Goal: Complete application form: Complete application form

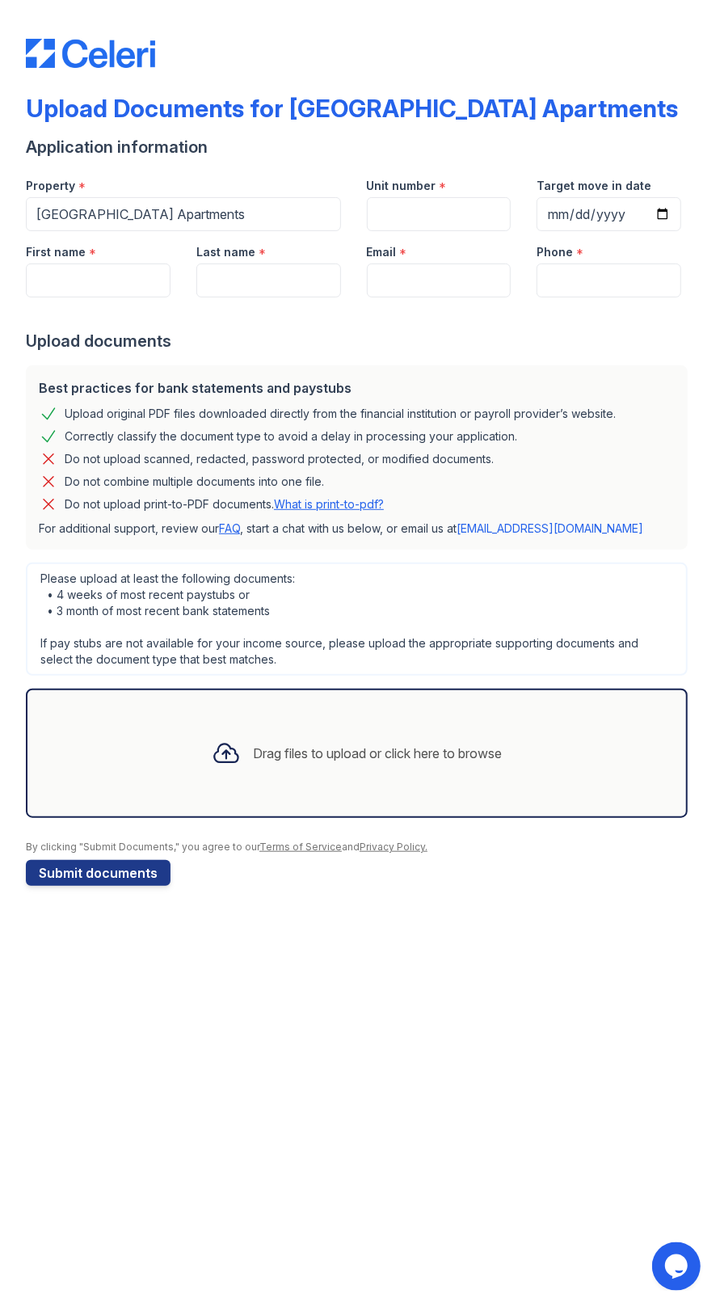
click at [328, 759] on div "Drag files to upload or click here to browse" at bounding box center [378, 753] width 249 height 19
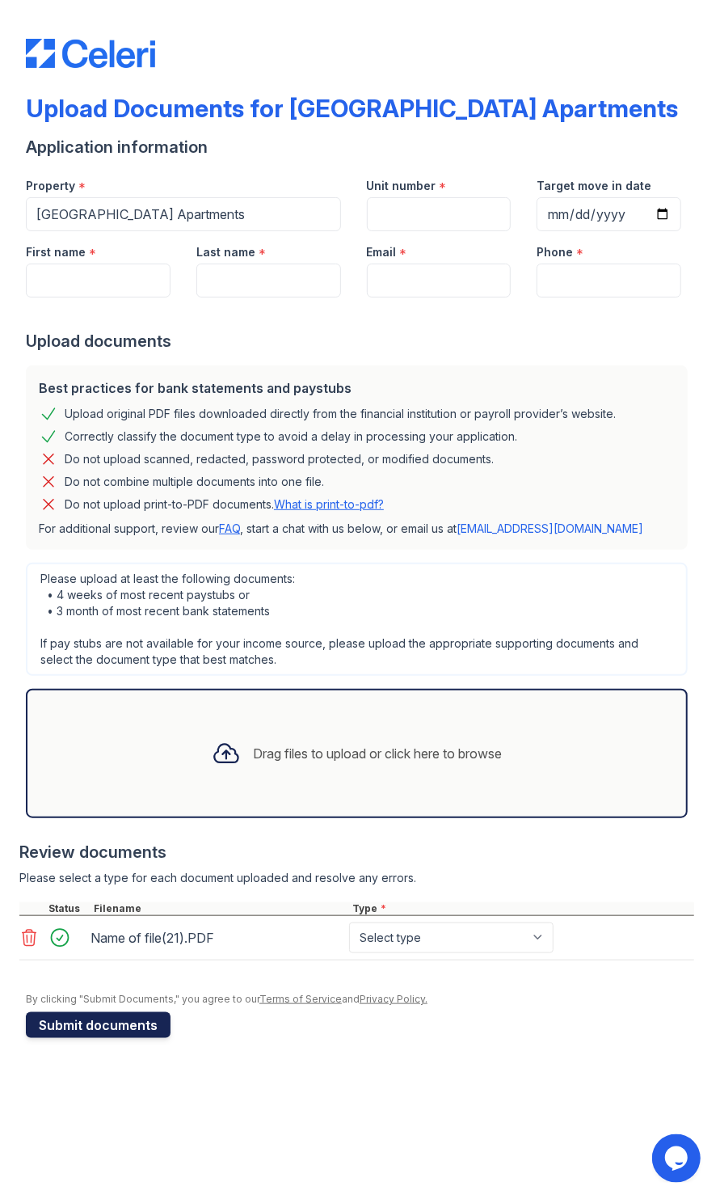
click at [137, 1026] on button "Submit documents" at bounding box center [98, 1025] width 145 height 26
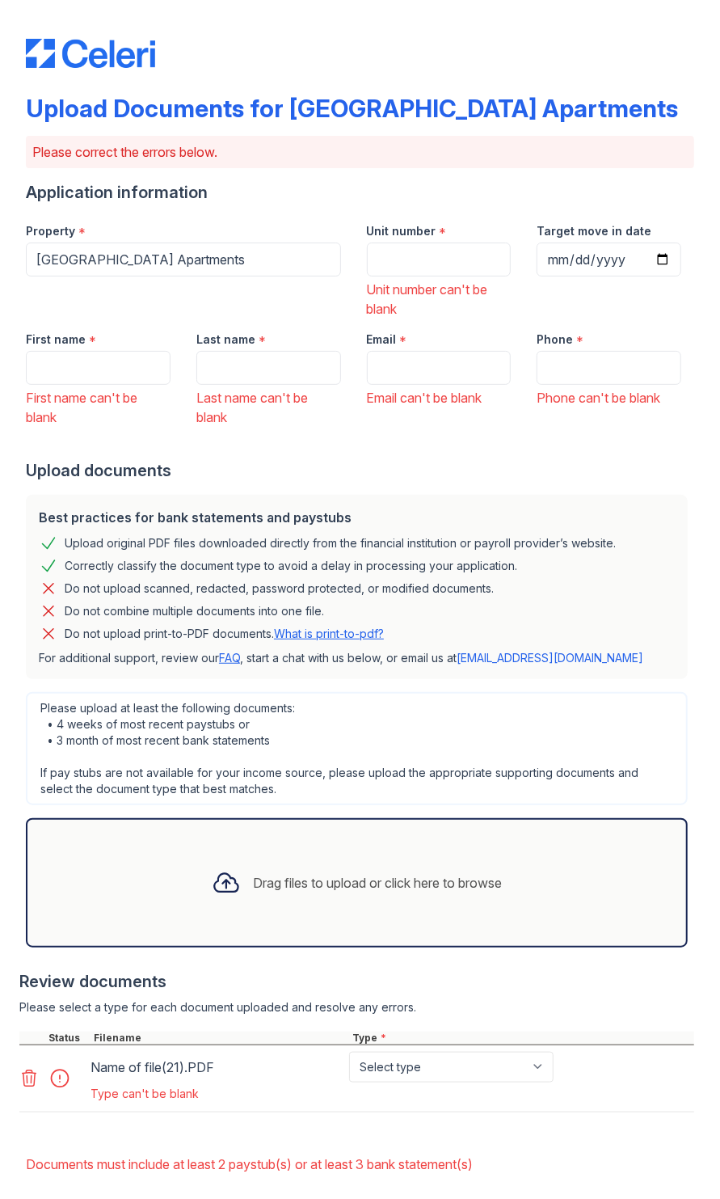
scroll to position [74, 0]
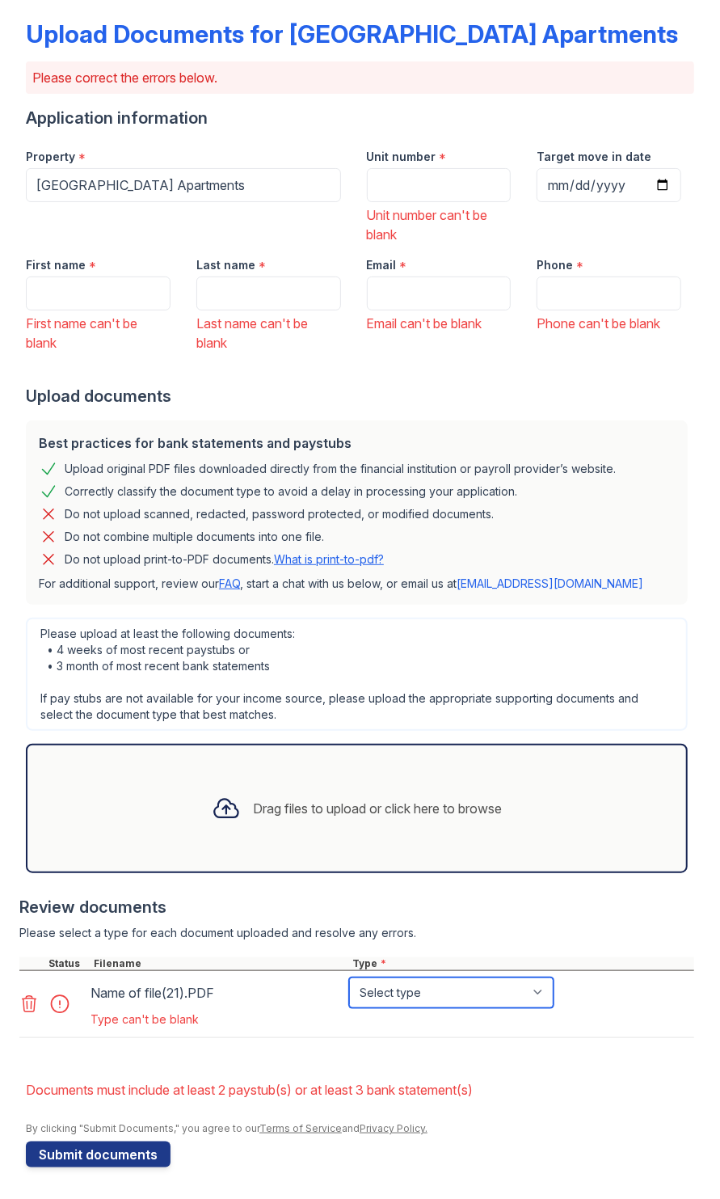
click at [488, 990] on select "Select type Paystub Bank Statement Offer Letter Tax Documents Benefit Award Let…" at bounding box center [451, 993] width 205 height 31
select select "paystub"
click at [349, 978] on select "Select type Paystub Bank Statement Offer Letter Tax Documents Benefit Award Let…" at bounding box center [451, 993] width 205 height 31
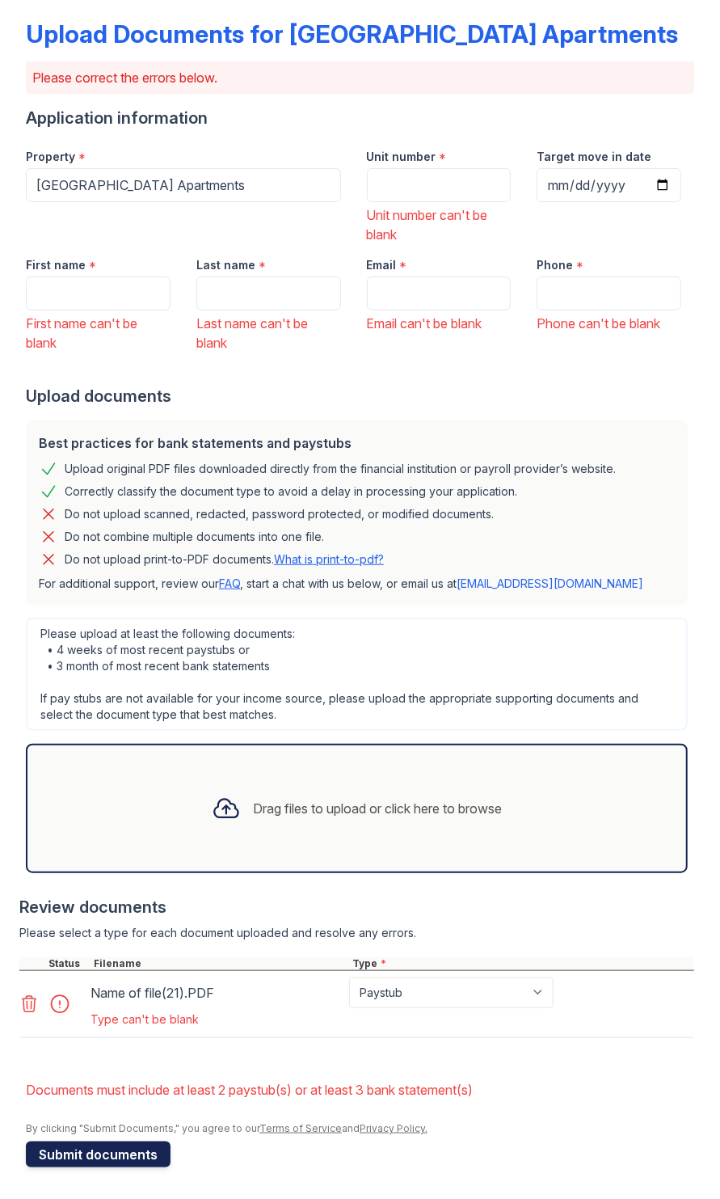
click at [137, 1155] on button "Submit documents" at bounding box center [98, 1155] width 145 height 26
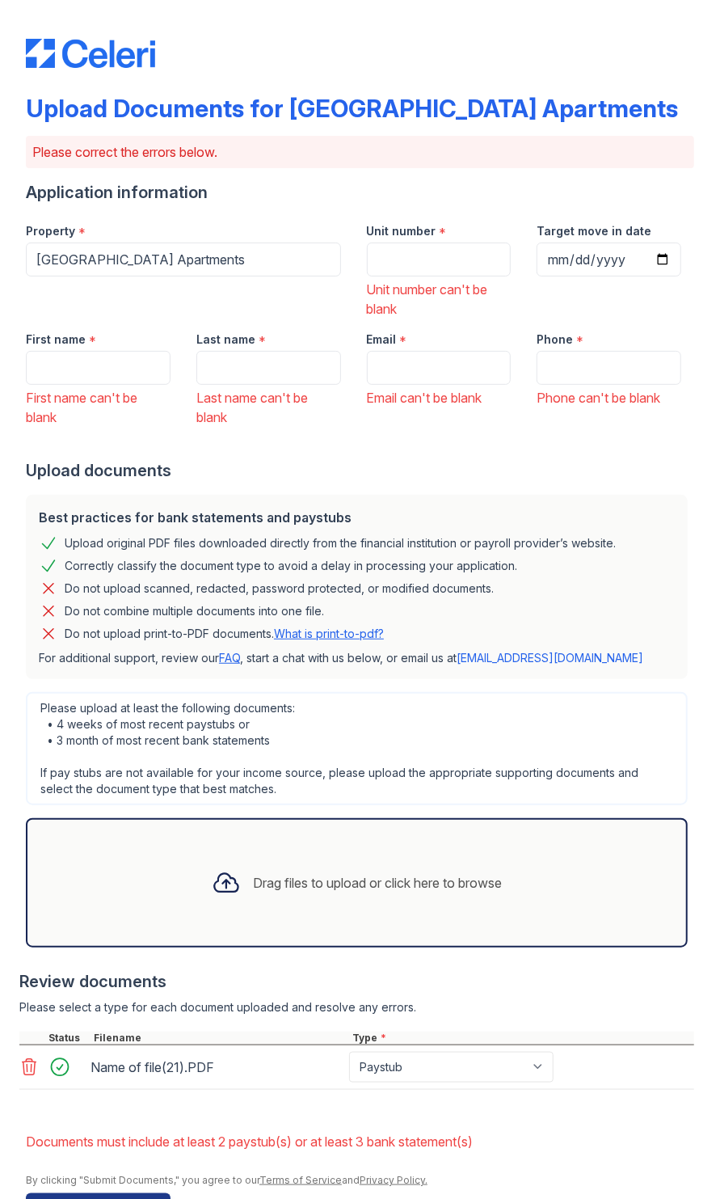
scroll to position [52, 0]
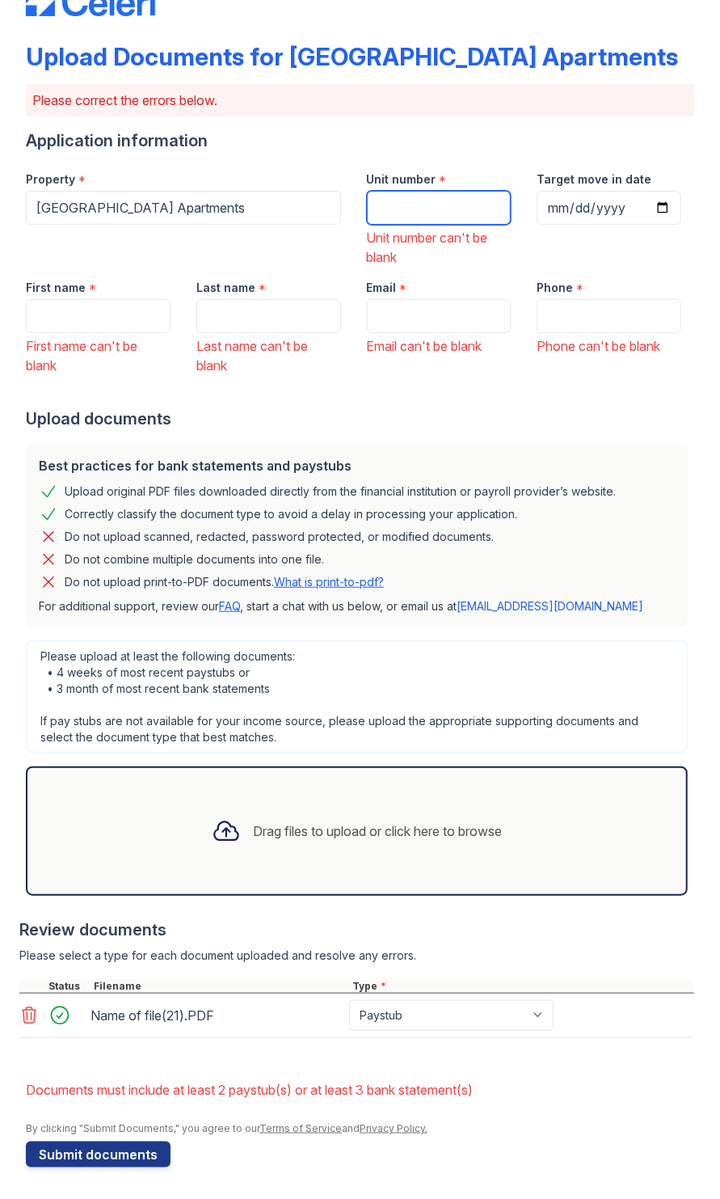
click at [453, 201] on input "Unit number" at bounding box center [439, 208] width 145 height 34
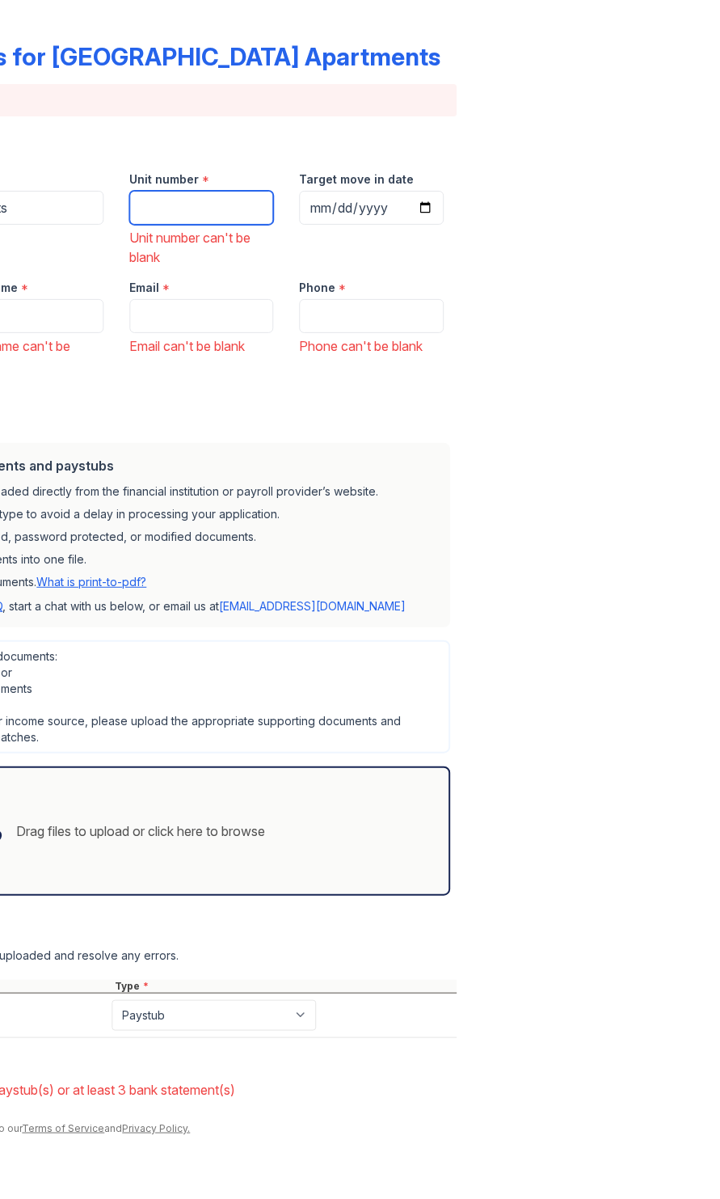
scroll to position [0, 0]
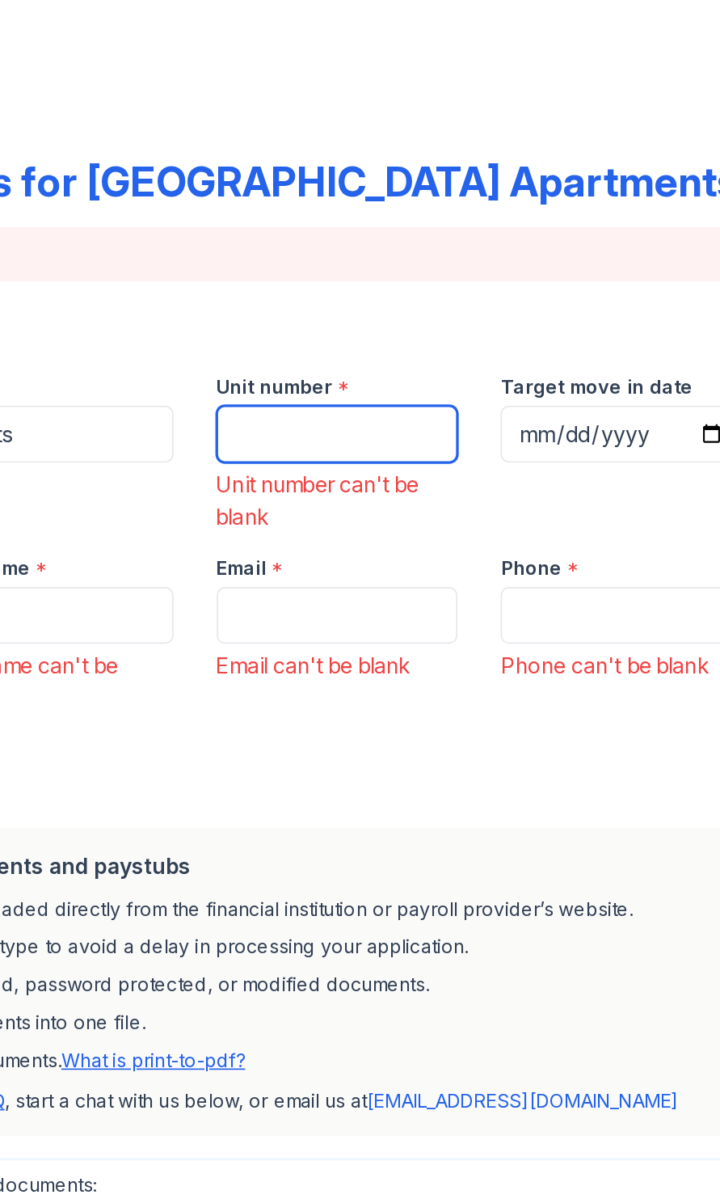
type input "B0215"
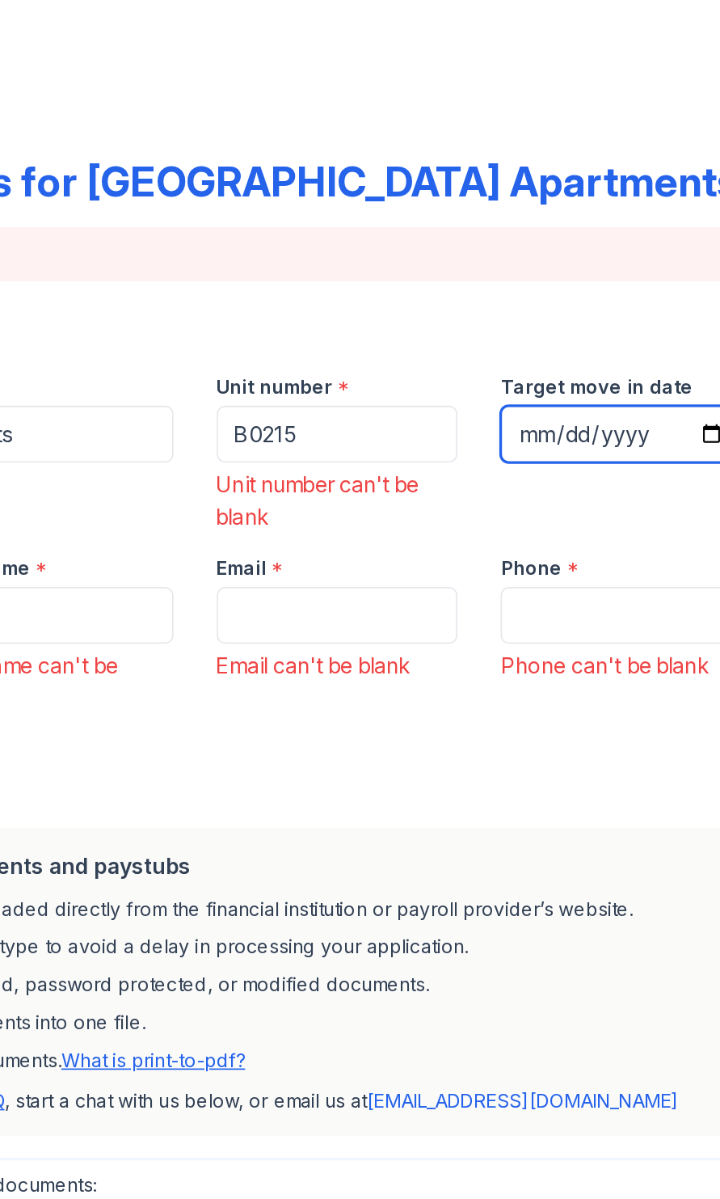
click at [606, 272] on input "Target move in date" at bounding box center [609, 260] width 145 height 34
type input "2025-10-01"
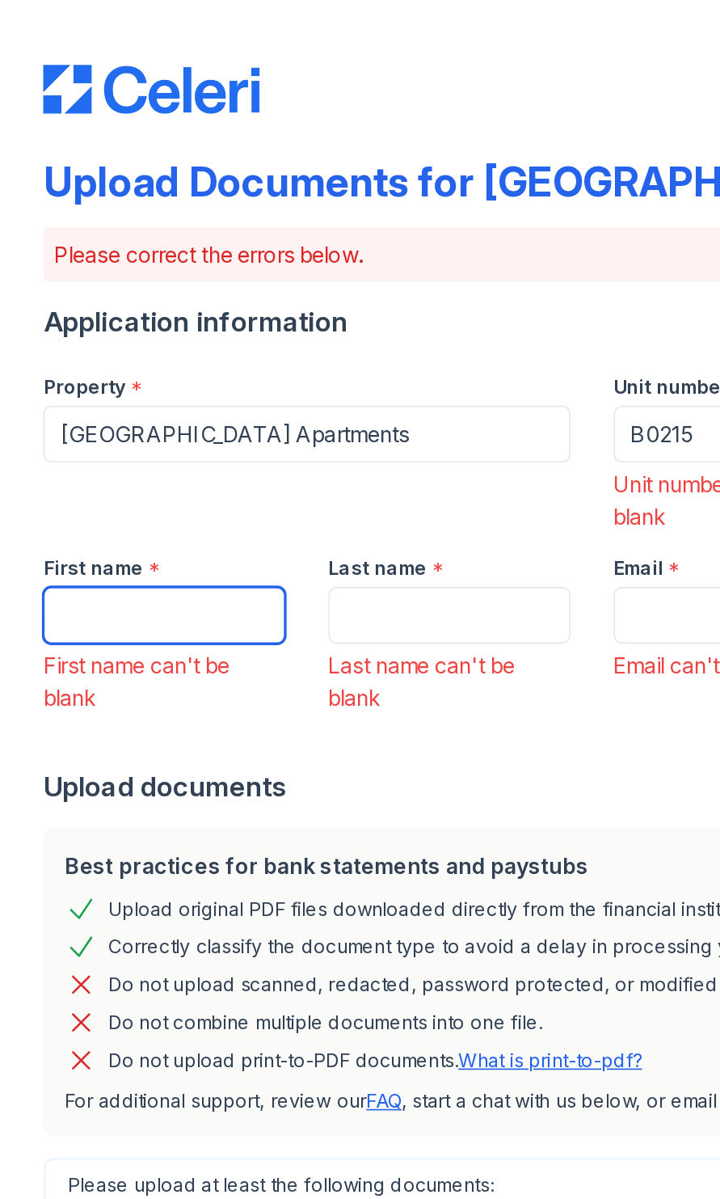
click at [126, 366] on input "First name" at bounding box center [98, 368] width 145 height 34
type input "Teri"
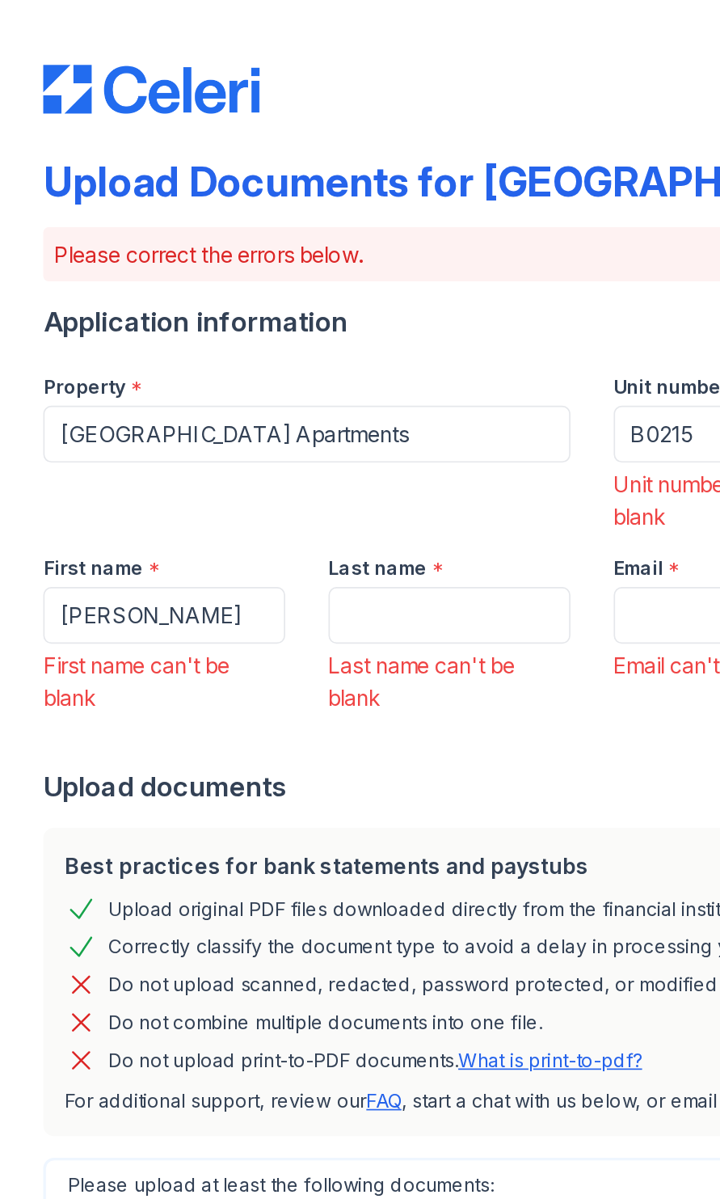
type input "Robinson"
type input "uschir26@aol.com"
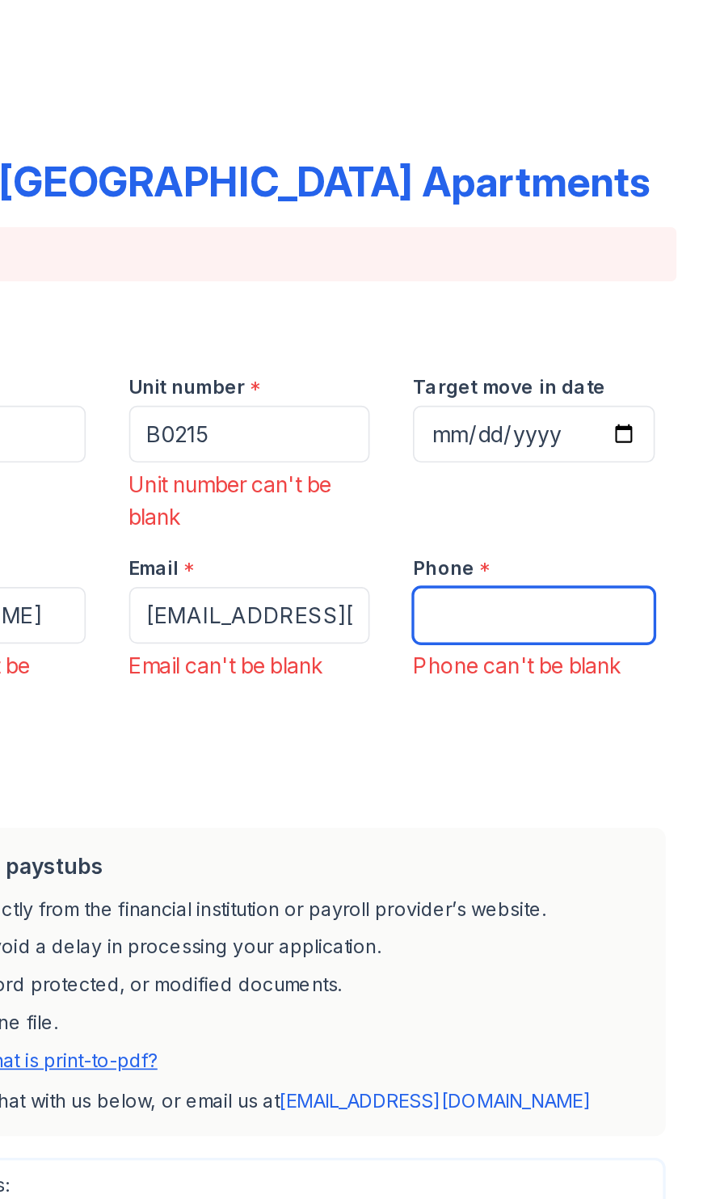
click at [631, 376] on input "Phone" at bounding box center [609, 368] width 145 height 34
type input "5722065875"
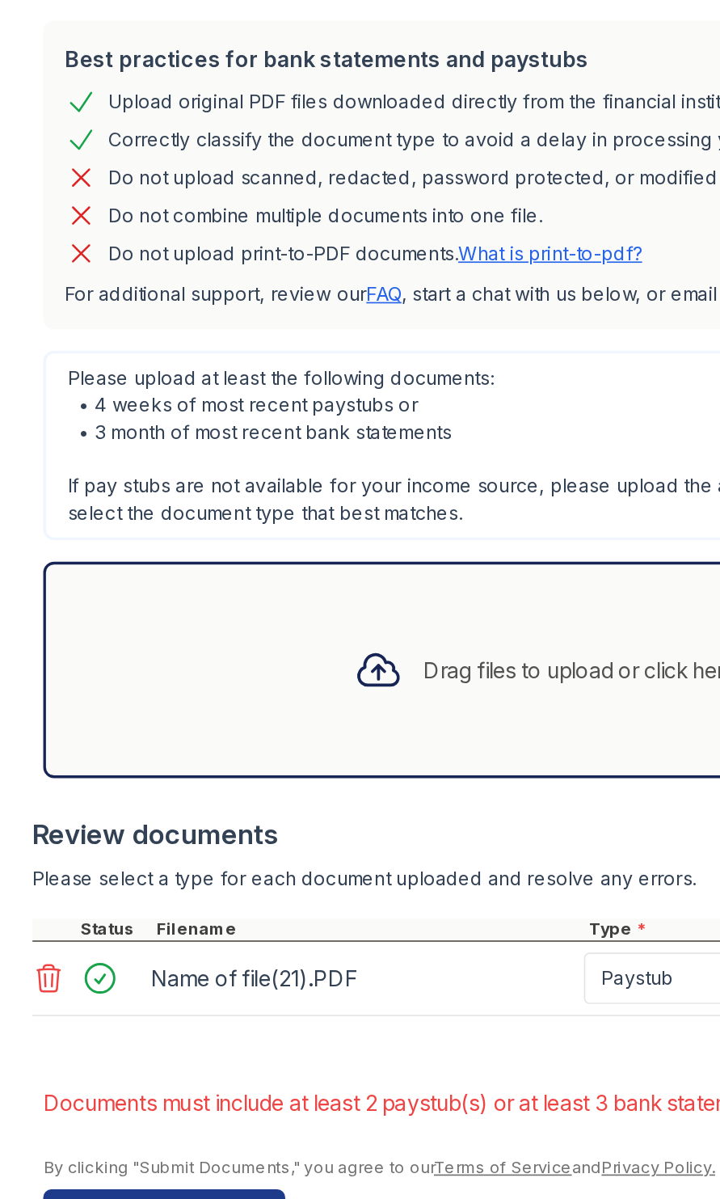
scroll to position [52, 0]
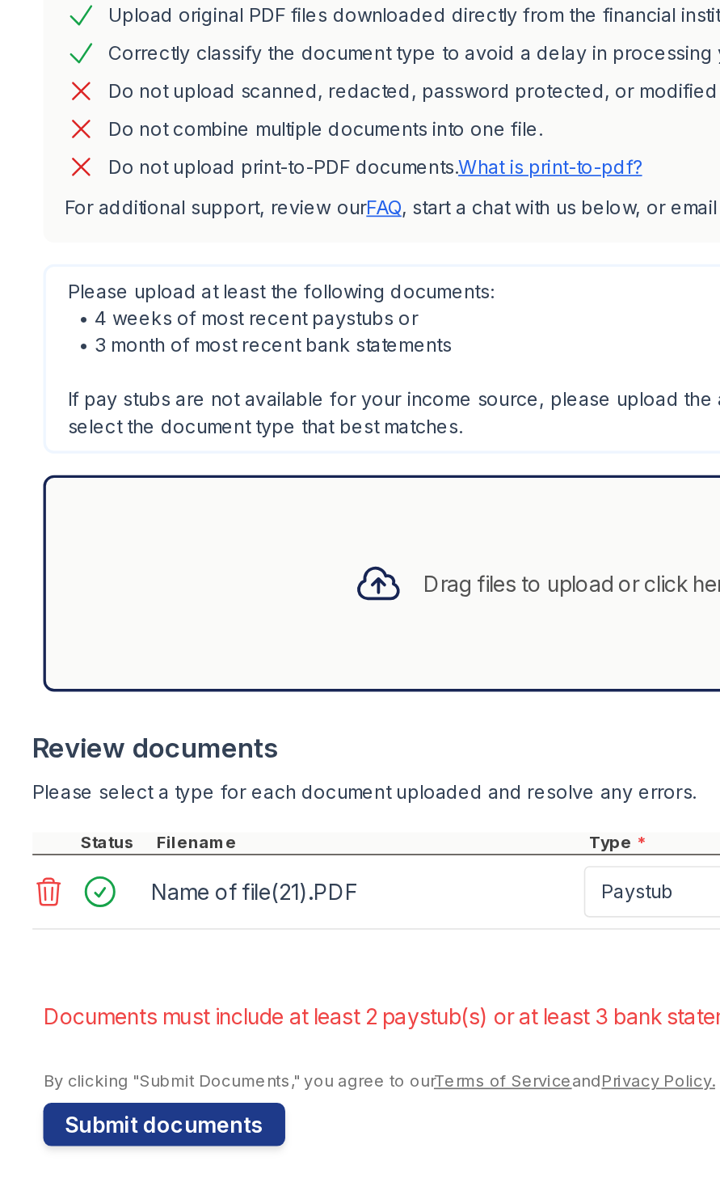
click at [297, 837] on div "Drag files to upload or click here to browse" at bounding box center [378, 830] width 249 height 19
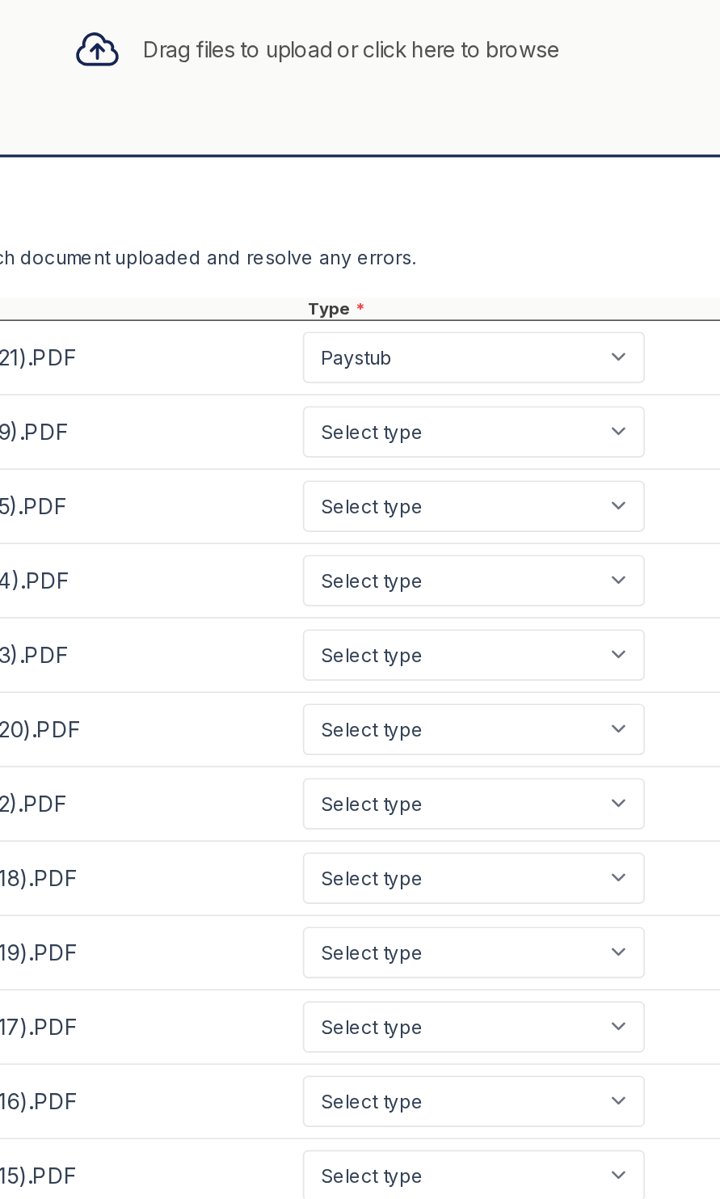
scroll to position [371, 0]
click at [520, 737] on select "Select type Paystub Bank Statement Offer Letter Tax Documents Benefit Award Let…" at bounding box center [451, 740] width 205 height 31
select select "paystub"
click at [349, 725] on select "Select type Paystub Bank Statement Offer Letter Tax Documents Benefit Award Let…" at bounding box center [451, 740] width 205 height 31
click at [522, 778] on select "Select type Paystub Bank Statement Offer Letter Tax Documents Benefit Award Let…" at bounding box center [451, 785] width 205 height 31
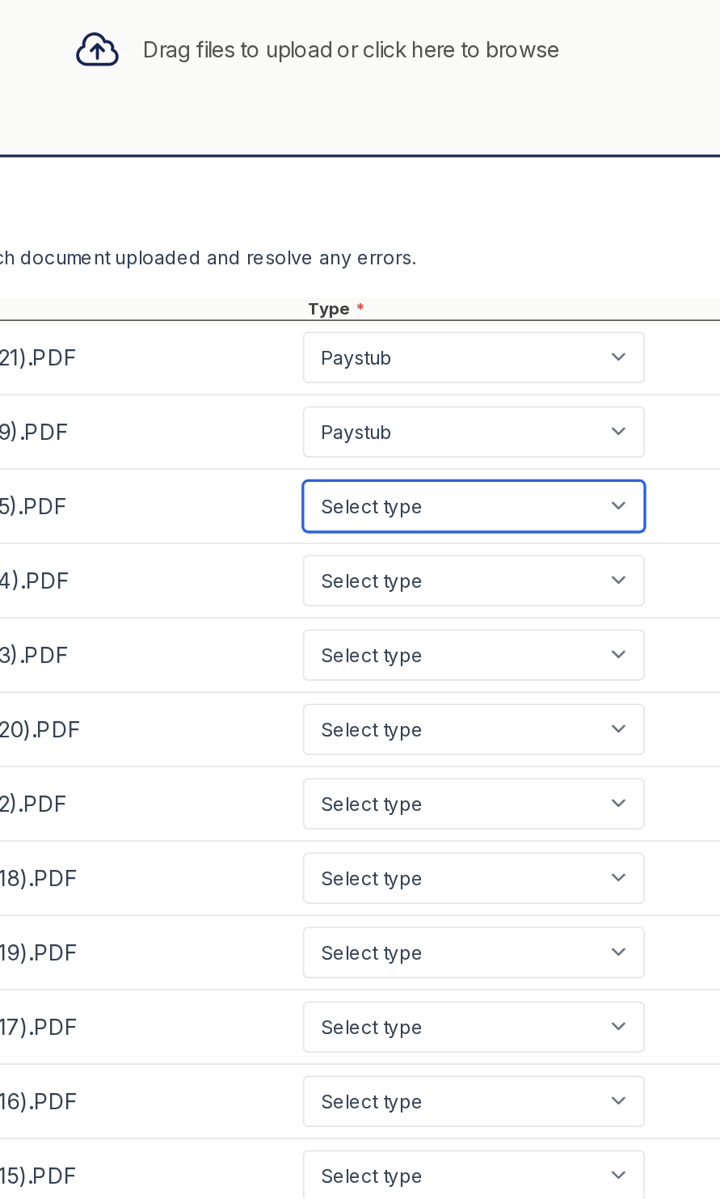
select select "paystub"
click at [349, 770] on select "Select type Paystub Bank Statement Offer Letter Tax Documents Benefit Award Let…" at bounding box center [451, 785] width 205 height 31
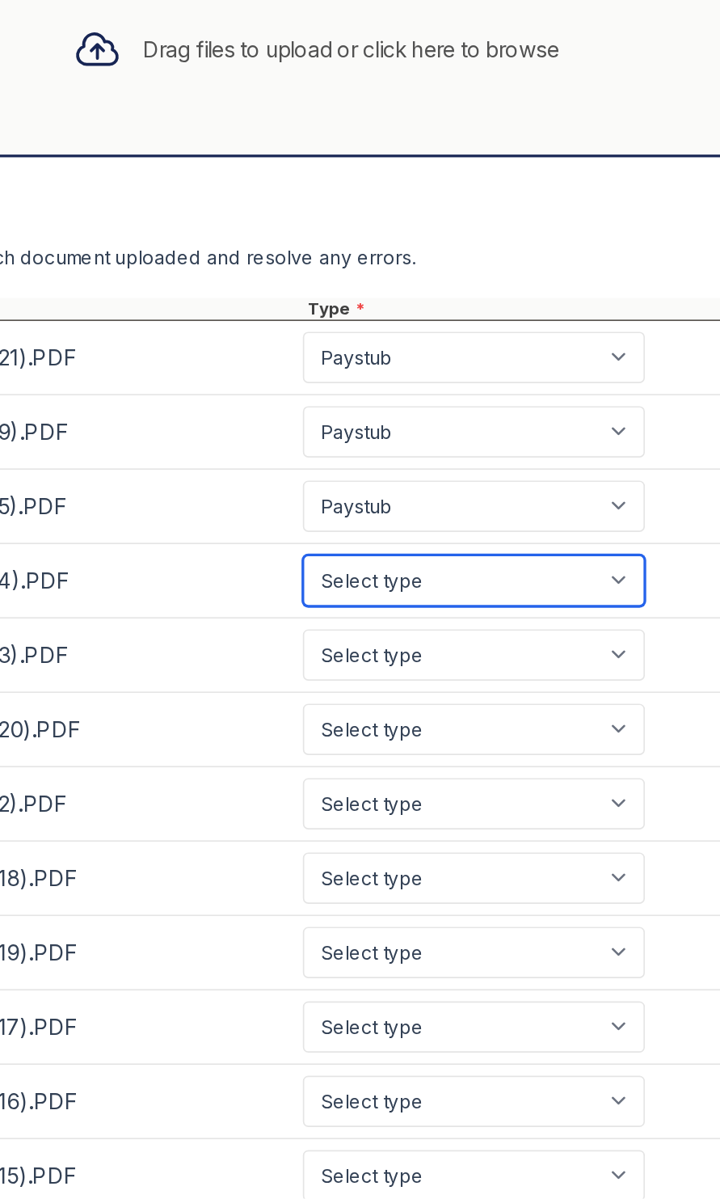
click at [526, 830] on select "Select type Paystub Bank Statement Offer Letter Tax Documents Benefit Award Let…" at bounding box center [451, 829] width 205 height 31
click at [349, 814] on select "Select type Paystub Bank Statement Offer Letter Tax Documents Benefit Award Let…" at bounding box center [451, 829] width 205 height 31
click at [532, 821] on select "Select type Paystub Bank Statement Offer Letter Tax Documents Benefit Award Let…" at bounding box center [451, 829] width 205 height 31
select select "paystub"
click at [349, 814] on select "Select type Paystub Bank Statement Offer Letter Tax Documents Benefit Award Let…" at bounding box center [451, 829] width 205 height 31
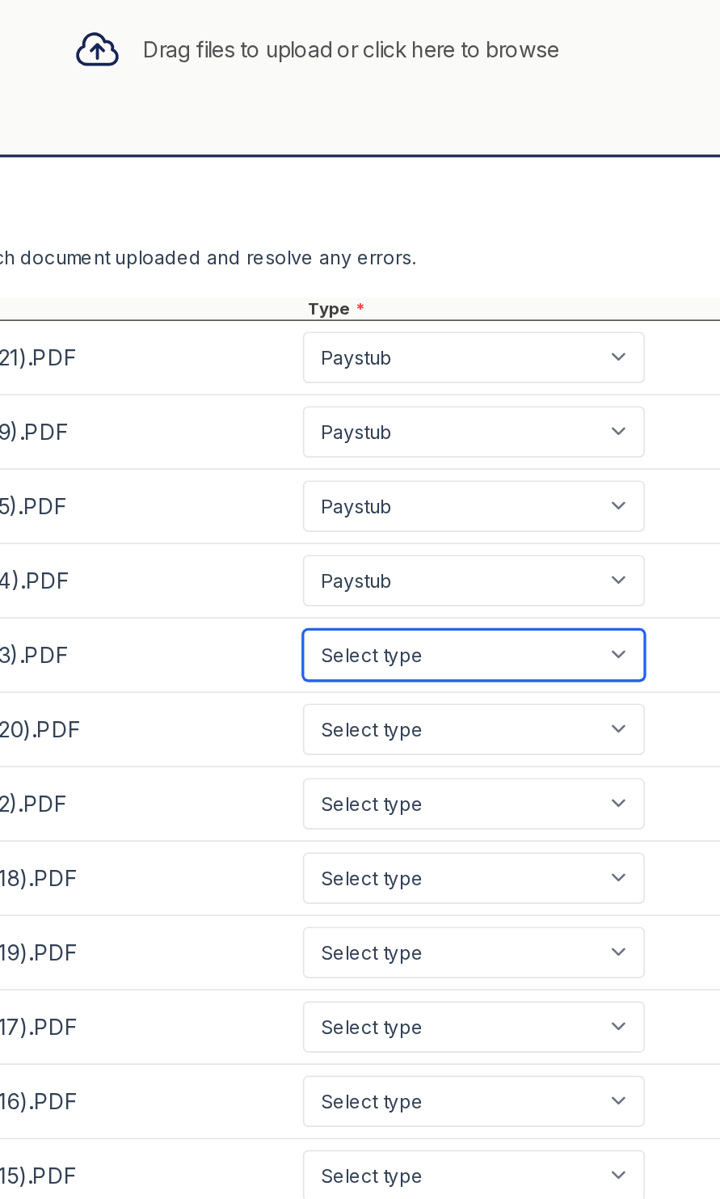
click at [526, 872] on select "Select type Paystub Bank Statement Offer Letter Tax Documents Benefit Award Let…" at bounding box center [451, 874] width 205 height 31
select select "paystub"
click at [349, 859] on select "Select type Paystub Bank Statement Offer Letter Tax Documents Benefit Award Let…" at bounding box center [451, 874] width 205 height 31
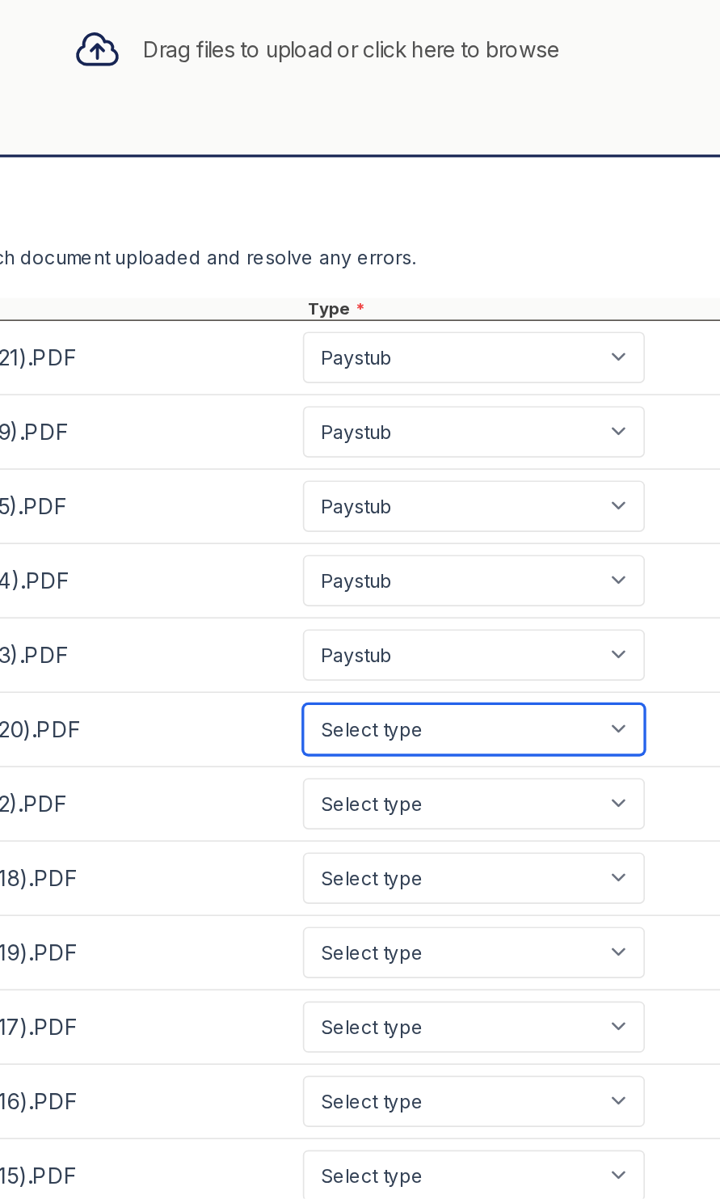
click at [526, 910] on select "Select type Paystub Bank Statement Offer Letter Tax Documents Benefit Award Let…" at bounding box center [451, 918] width 205 height 31
select select "paystub"
click at [349, 903] on select "Select type Paystub Bank Statement Offer Letter Tax Documents Benefit Award Let…" at bounding box center [451, 918] width 205 height 31
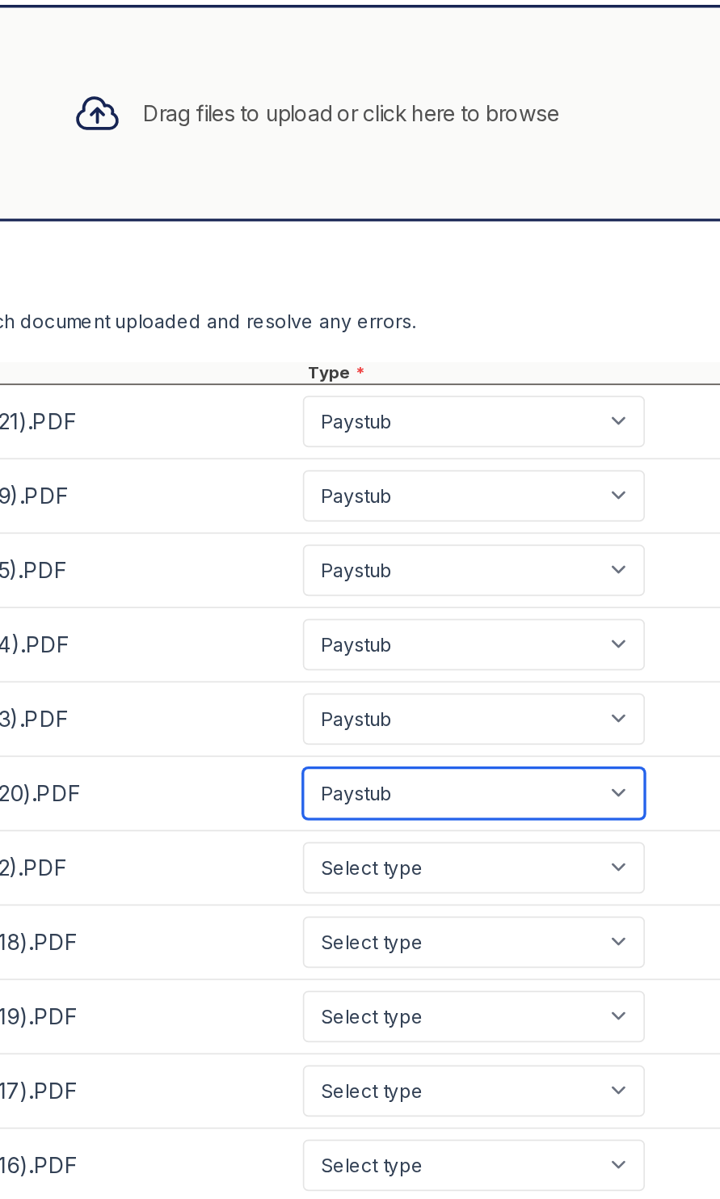
scroll to position [333, 0]
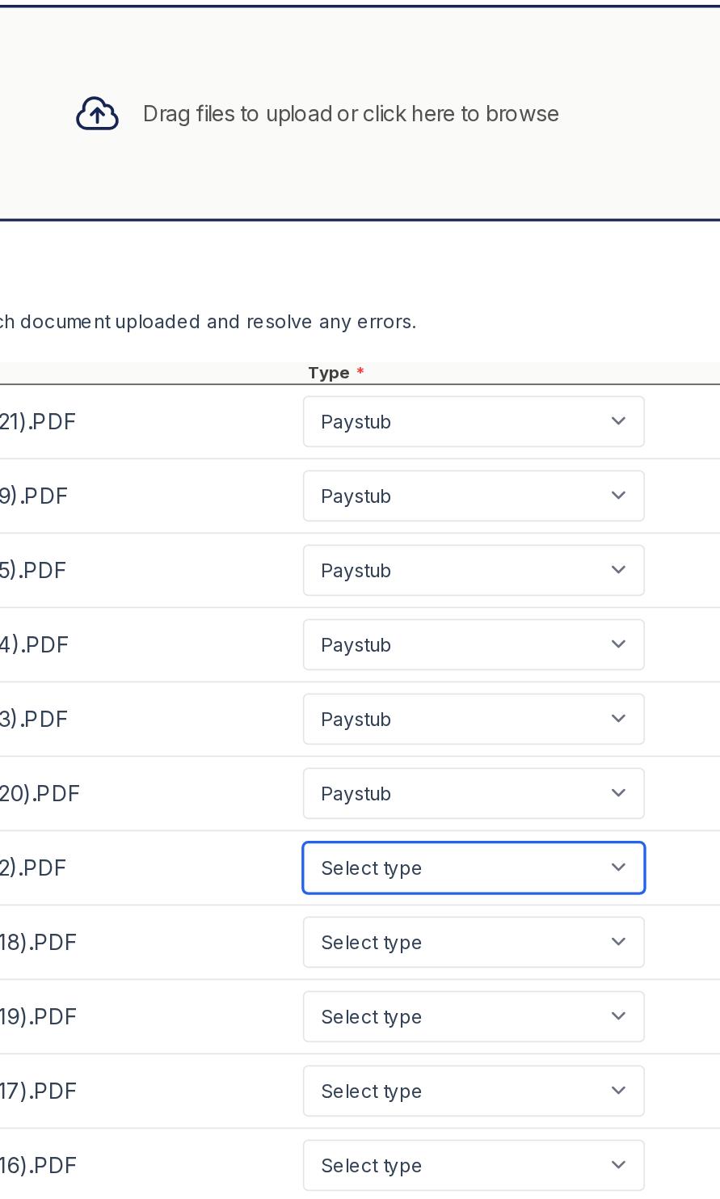
click at [530, 1000] on select "Select type Paystub Bank Statement Offer Letter Tax Documents Benefit Award Let…" at bounding box center [451, 1001] width 205 height 31
select select "paystub"
click at [349, 986] on select "Select type Paystub Bank Statement Offer Letter Tax Documents Benefit Award Let…" at bounding box center [451, 1001] width 205 height 31
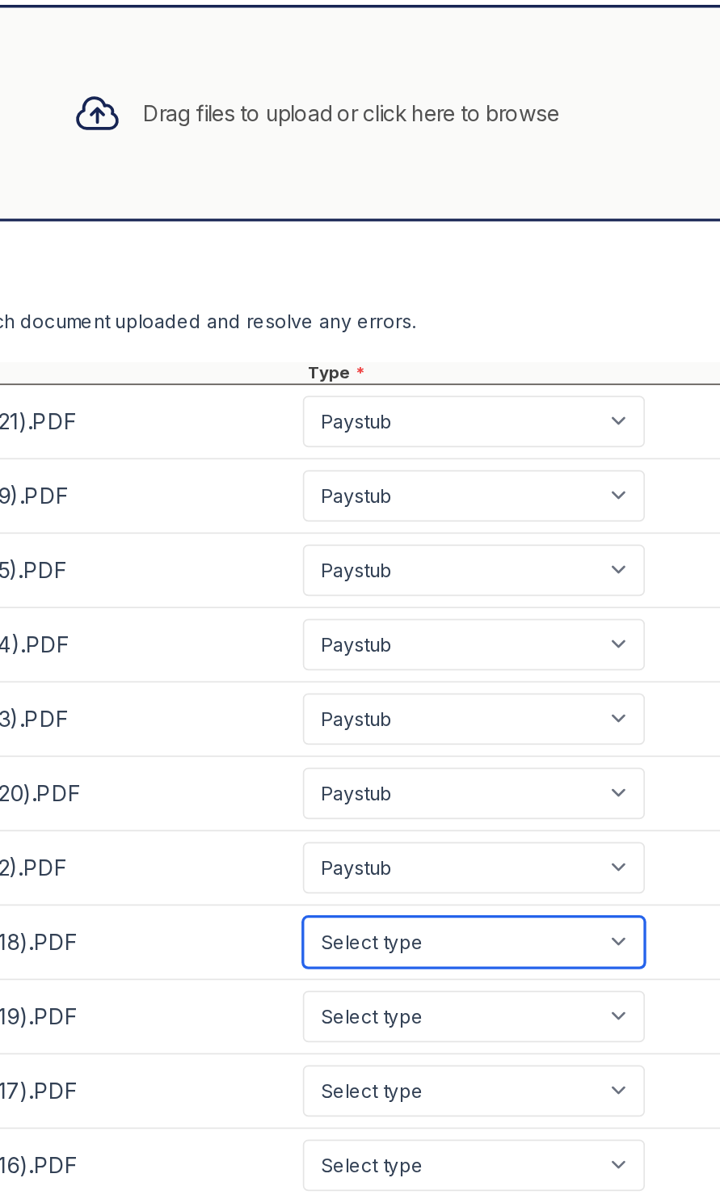
click at [512, 1050] on select "Select type Paystub Bank Statement Offer Letter Tax Documents Benefit Award Let…" at bounding box center [451, 1045] width 205 height 31
select select "paystub"
click at [349, 1030] on select "Select type Paystub Bank Statement Offer Letter Tax Documents Benefit Award Let…" at bounding box center [451, 1045] width 205 height 31
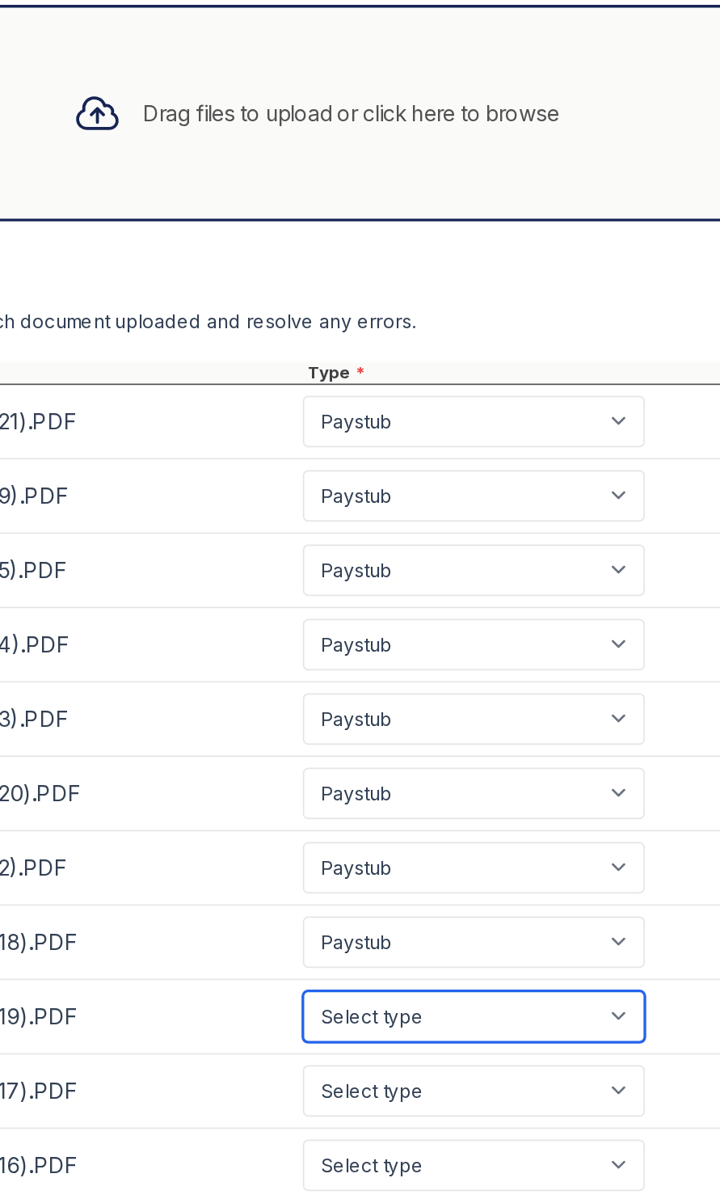
click at [506, 1090] on select "Select type Paystub Bank Statement Offer Letter Tax Documents Benefit Award Let…" at bounding box center [451, 1090] width 205 height 31
select select "paystub"
click at [349, 1075] on select "Select type Paystub Bank Statement Offer Letter Tax Documents Benefit Award Let…" at bounding box center [451, 1090] width 205 height 31
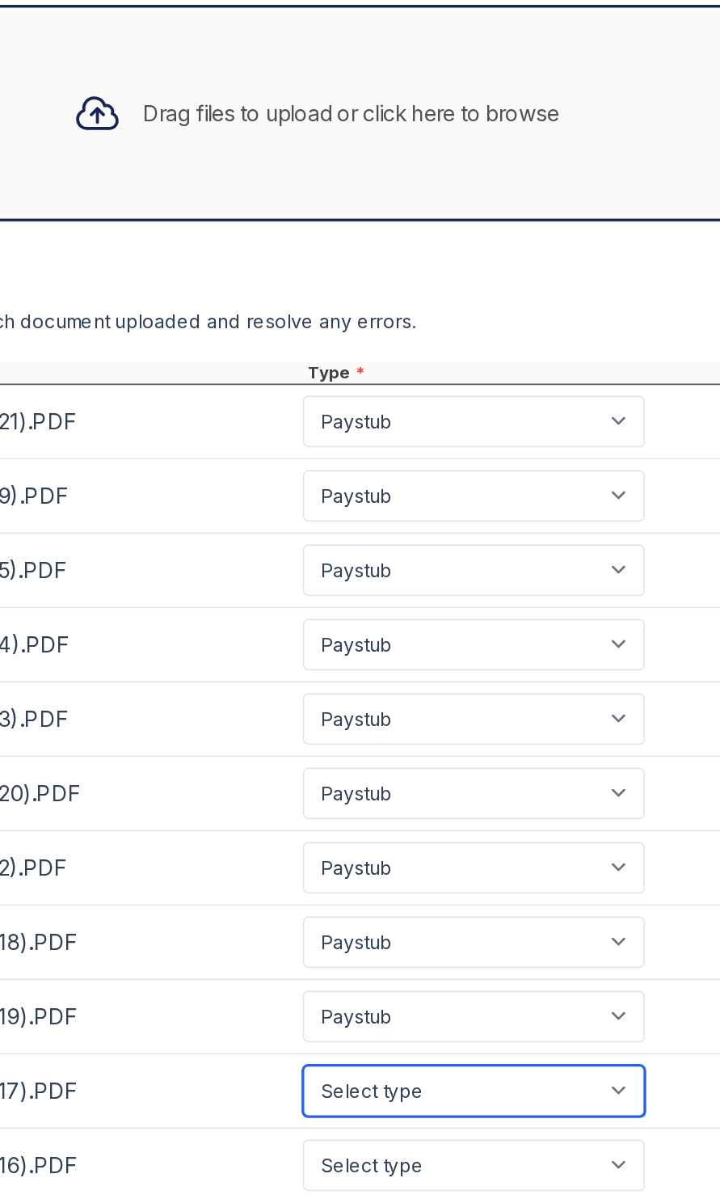
click at [509, 1136] on select "Select type Paystub Bank Statement Offer Letter Tax Documents Benefit Award Let…" at bounding box center [451, 1134] width 205 height 31
select select "paystub"
click at [349, 1119] on select "Select type Paystub Bank Statement Offer Letter Tax Documents Benefit Award Let…" at bounding box center [451, 1134] width 205 height 31
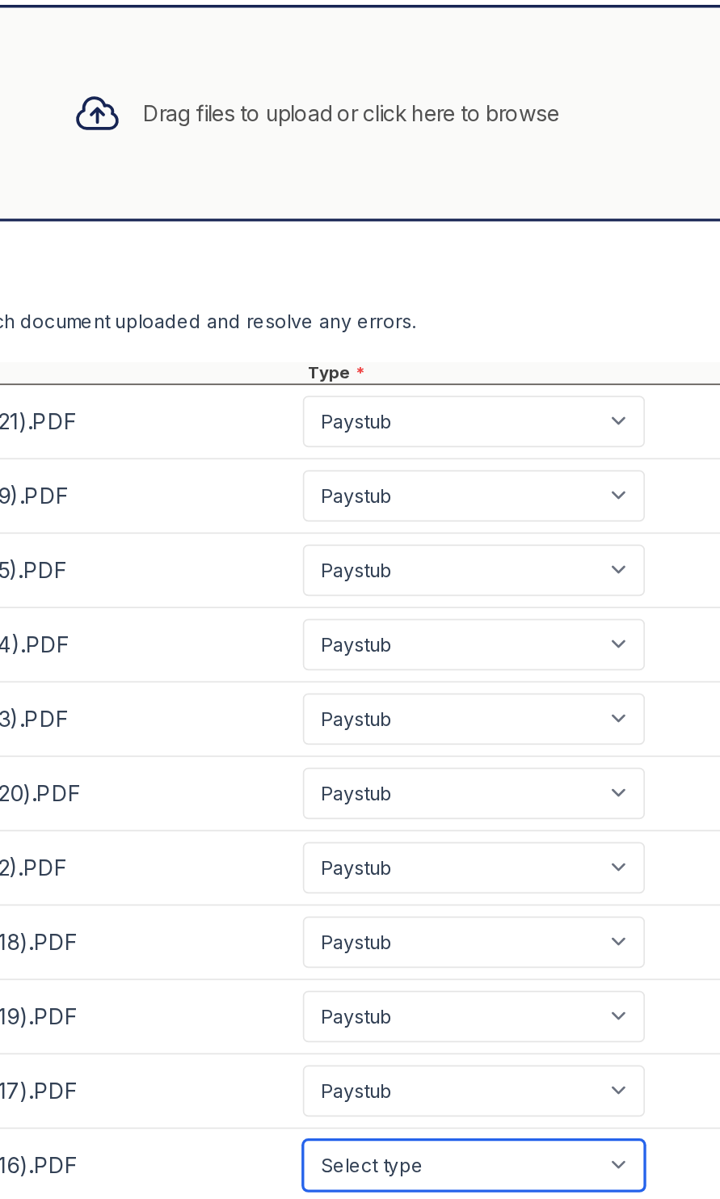
click at [496, 1179] on select "Select type Paystub Bank Statement Offer Letter Tax Documents Benefit Award Let…" at bounding box center [451, 1179] width 205 height 31
select select "paystub"
click at [349, 1164] on select "Select type Paystub Bank Statement Offer Letter Tax Documents Benefit Award Let…" at bounding box center [451, 1179] width 205 height 31
select select "paystub"
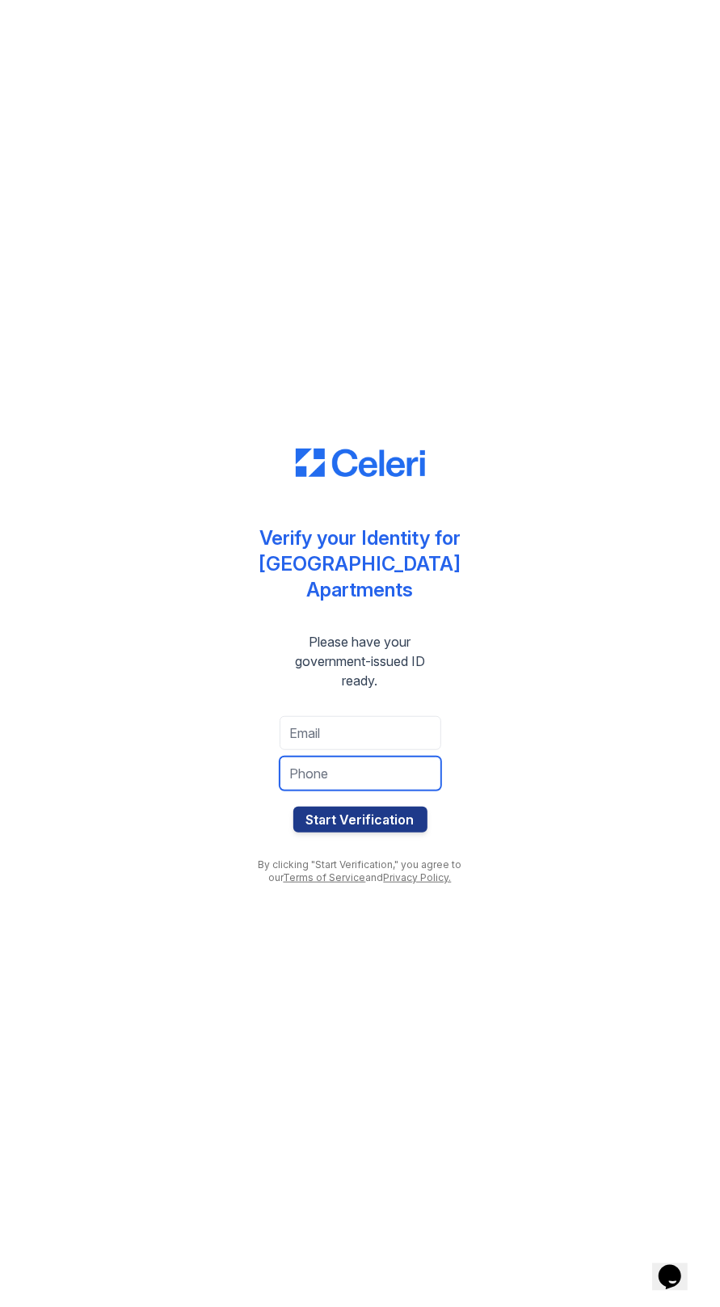
click at [403, 782] on input "tel" at bounding box center [361, 774] width 162 height 34
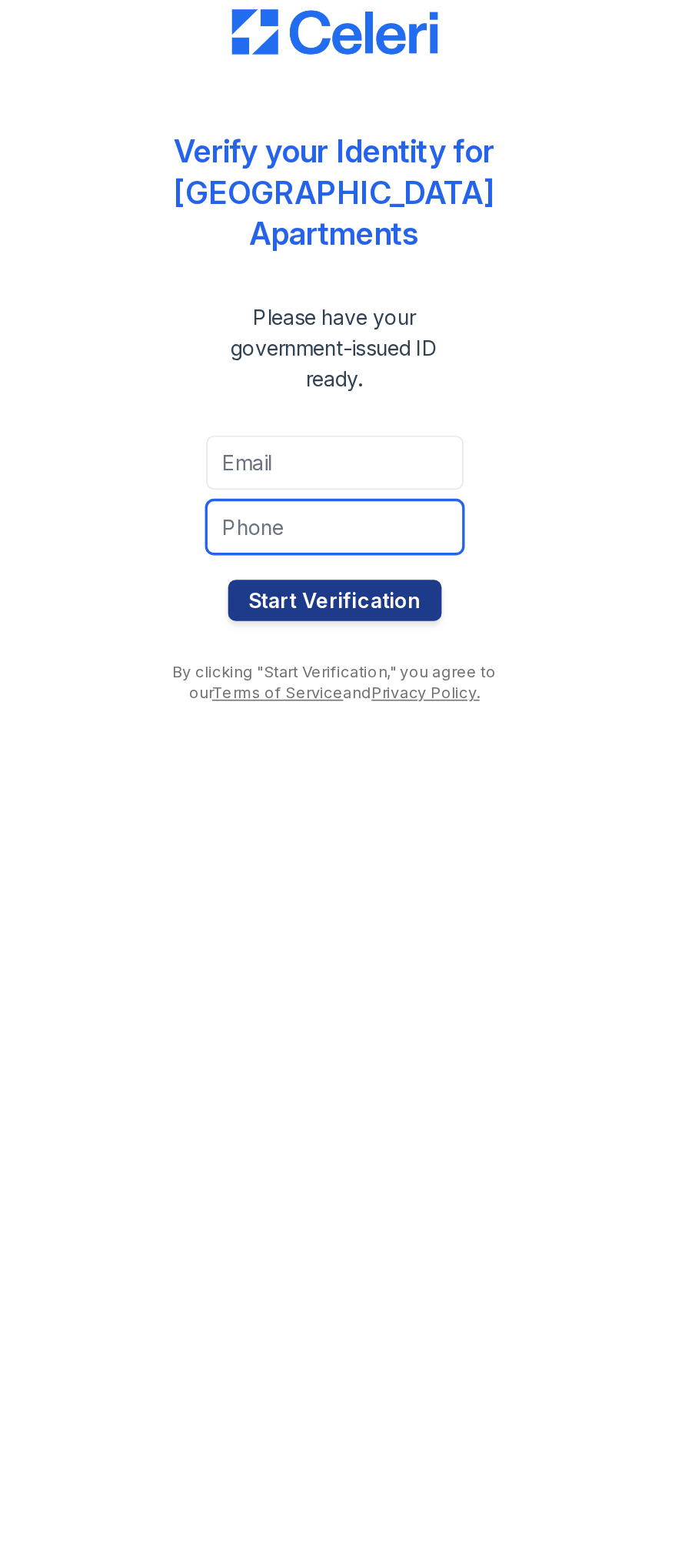
type input "5722065875"
type input "[EMAIL_ADDRESS][DOMAIN_NAME]"
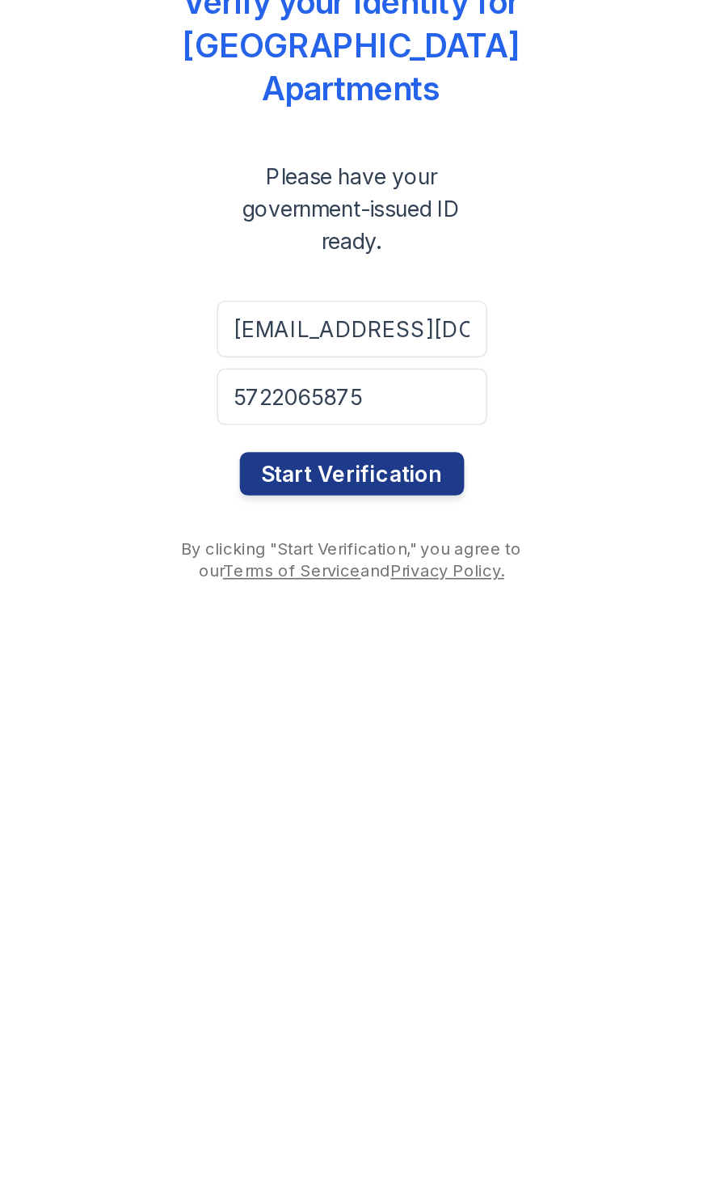
click at [403, 856] on div "Verify your Identity for Penn Station Apartments Please have your government-is…" at bounding box center [360, 599] width 226 height 1134
click at [404, 762] on button "Start Verification" at bounding box center [361, 766] width 134 height 26
